Goal: Find contact information: Find contact information

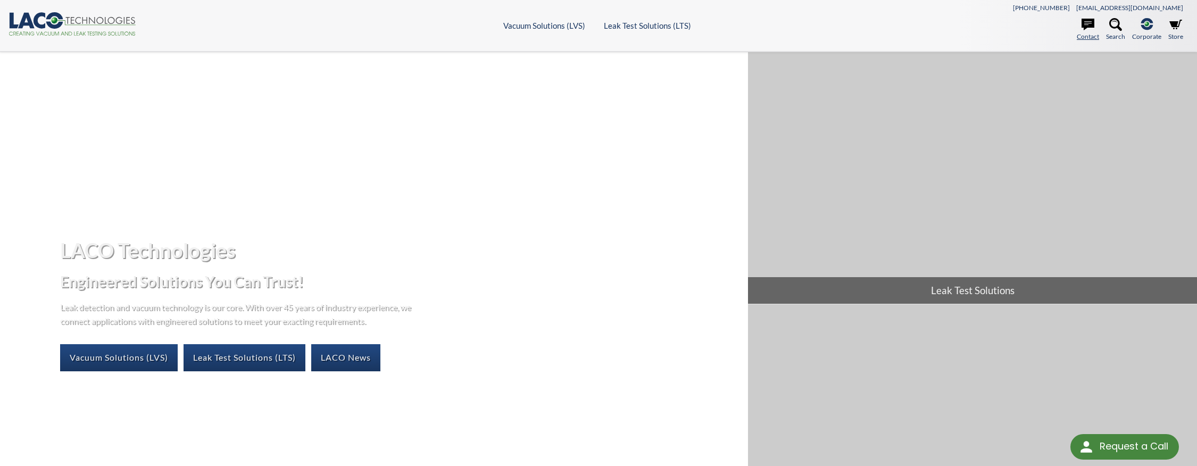
click at [1090, 22] on icon at bounding box center [1087, 24] width 13 height 13
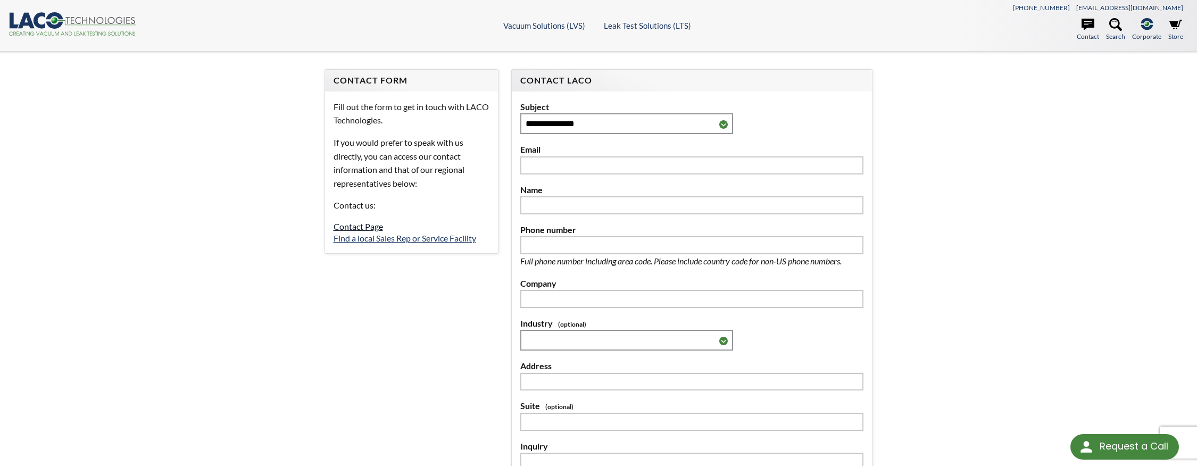
click at [357, 228] on link "Contact Page" at bounding box center [358, 226] width 49 height 10
click at [352, 238] on link "Find a local Sales Rep or Service Facility" at bounding box center [405, 238] width 143 height 10
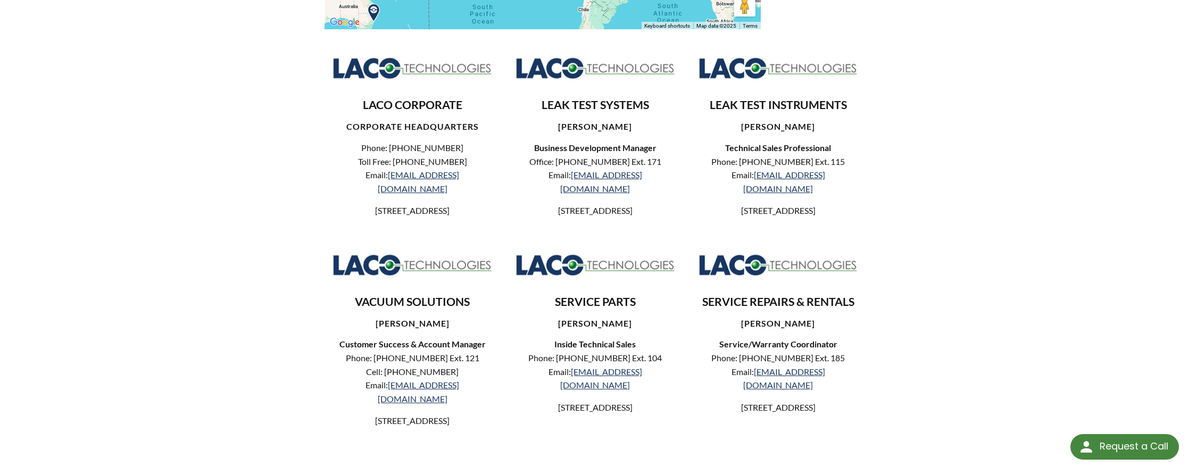
scroll to position [342, 0]
drag, startPoint x: 471, startPoint y: 175, endPoint x: 390, endPoint y: 174, distance: 80.9
click at [390, 174] on p "Phone: [PHONE_NUMBER] Toll Free: [PHONE_NUMBER] Email: [EMAIL_ADDRESS][DOMAIN_N…" at bounding box center [413, 168] width 160 height 54
copy link "[EMAIL_ADDRESS][DOMAIN_NAME]"
